Goal: Book appointment/travel/reservation

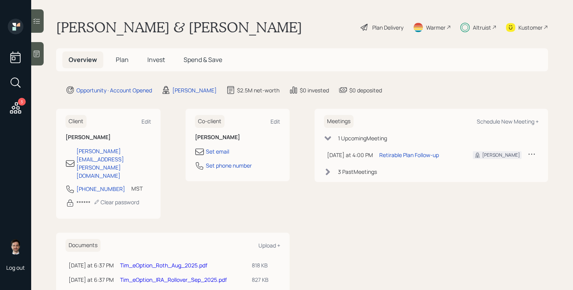
click at [495, 116] on div "Meetings Schedule New Meeting +" at bounding box center [431, 121] width 215 height 13
click at [486, 123] on div "Schedule New Meeting +" at bounding box center [508, 121] width 62 height 7
select select "ef6b64e1-8f62-4a74-b865-a7df4b35b836"
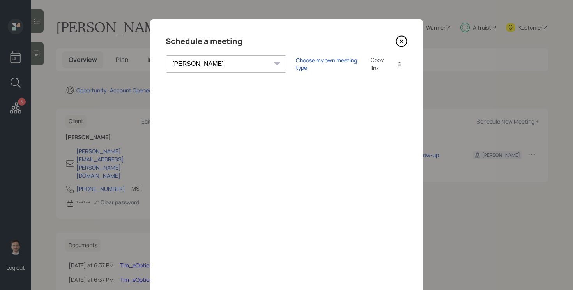
click at [404, 41] on icon at bounding box center [402, 41] width 12 height 12
